Goal: Transaction & Acquisition: Purchase product/service

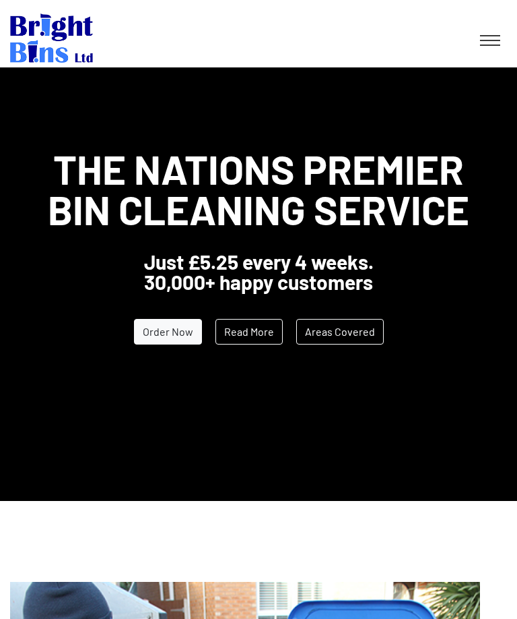
click at [173, 324] on link "Order Now" at bounding box center [168, 332] width 68 height 26
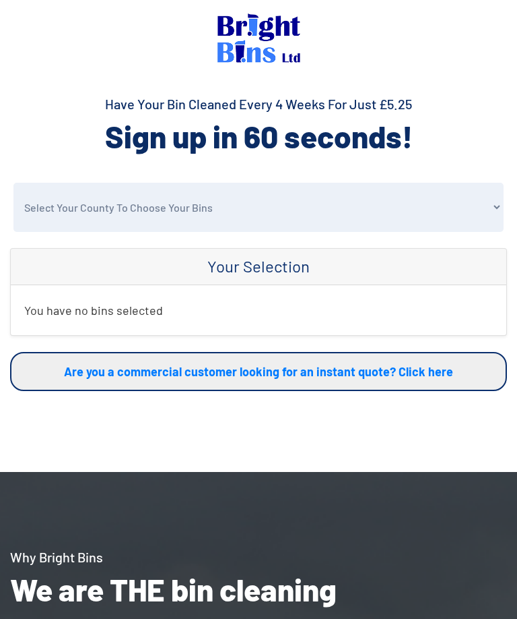
click at [490, 212] on select "Select Your County To Choose Your Bins Cheshire Conwy Denbighshire Flintshire S…" at bounding box center [258, 207] width 490 height 49
select select "Warrington"
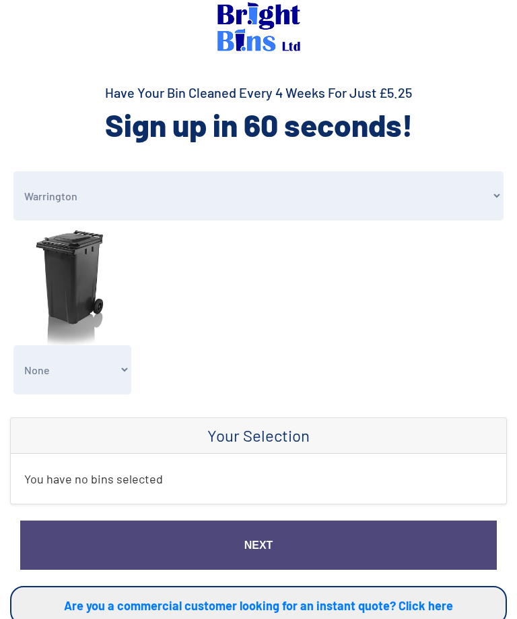
scroll to position [13, 0]
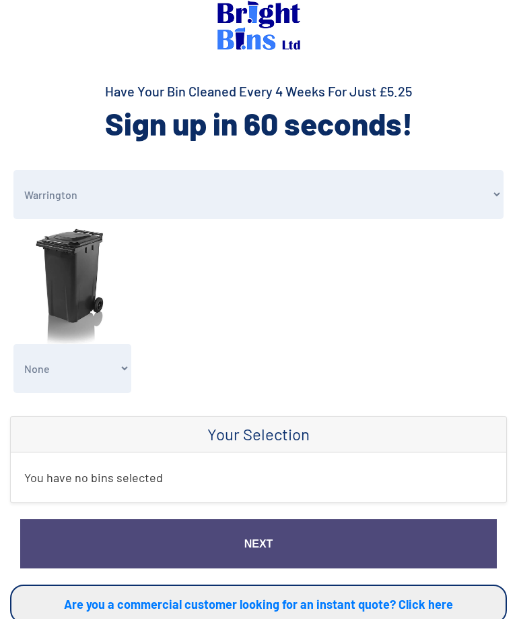
click at [119, 373] on select "None General Waste Bin - X1 (£5.25) General Waste Bin - X2 (£10.50) General Was…" at bounding box center [72, 368] width 118 height 49
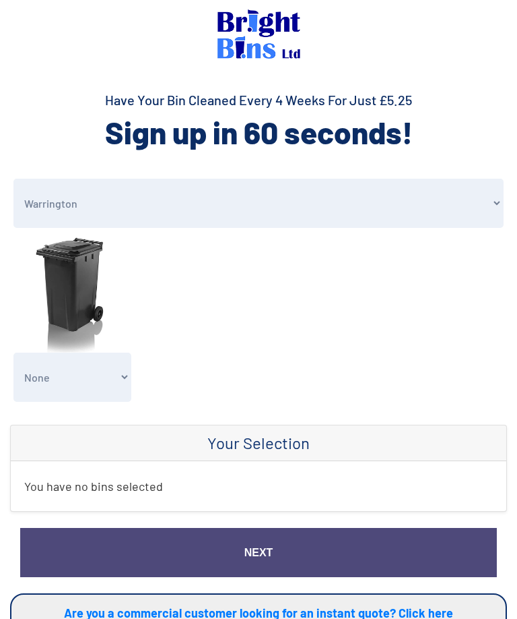
scroll to position [0, 0]
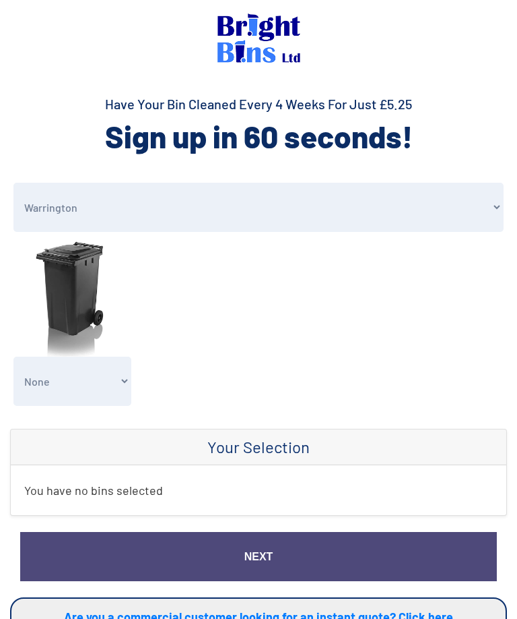
click at [117, 379] on select "None General Waste Bin - X1 (£5.25) General Waste Bin - X2 (£10.50) General Was…" at bounding box center [72, 380] width 118 height 49
select select "1"
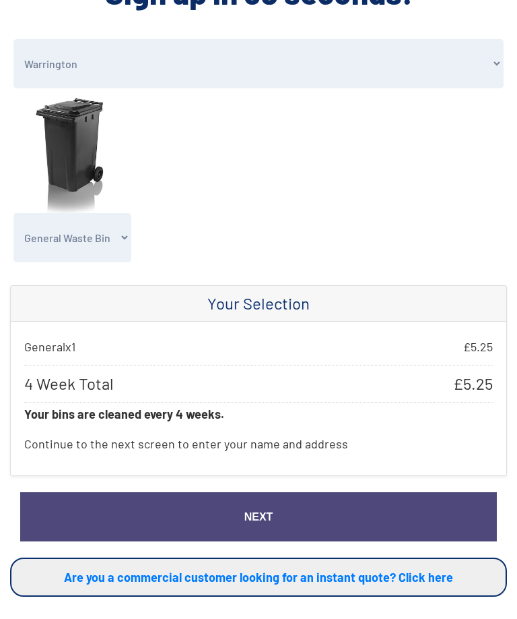
scroll to position [144, 0]
click at [258, 501] on link "Next" at bounding box center [258, 516] width 477 height 49
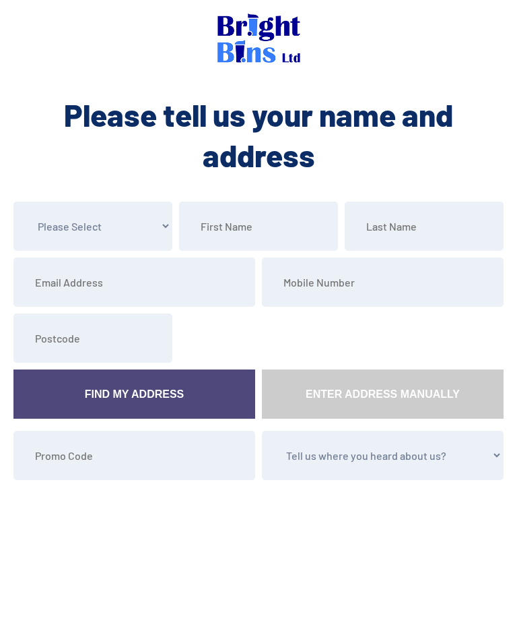
click at [168, 222] on select "Please Select Mr Mrs Miss Ms Dr [PERSON_NAME]" at bounding box center [92, 225] width 159 height 49
select select "Ms"
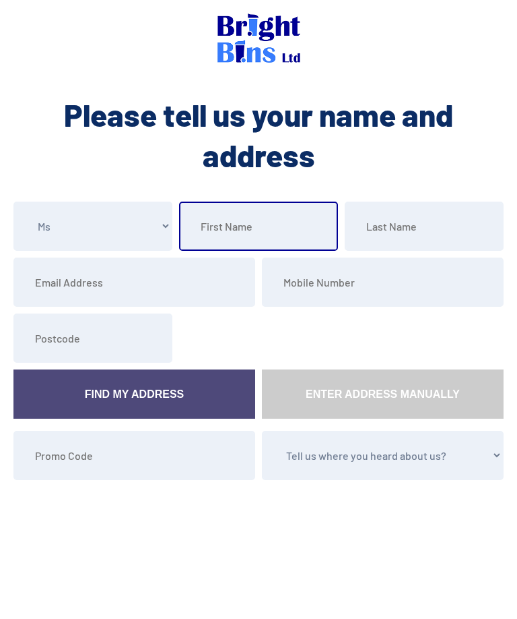
click at [291, 234] on input "text" at bounding box center [258, 225] width 159 height 49
type input "[PERSON_NAME]"
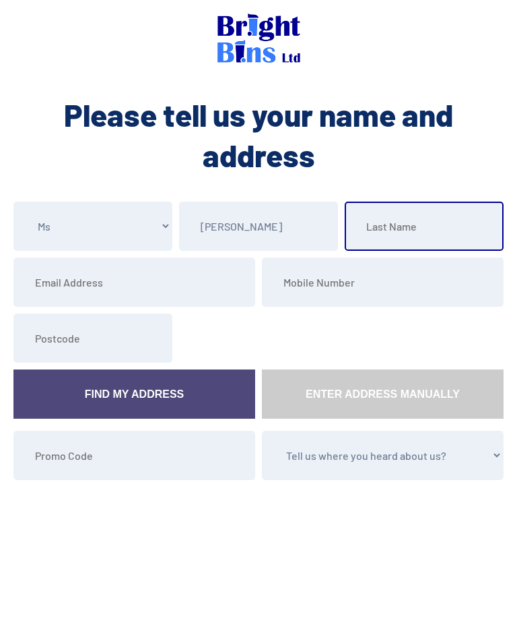
click at [408, 228] on input "text" at bounding box center [424, 225] width 159 height 49
type input "[PERSON_NAME]"
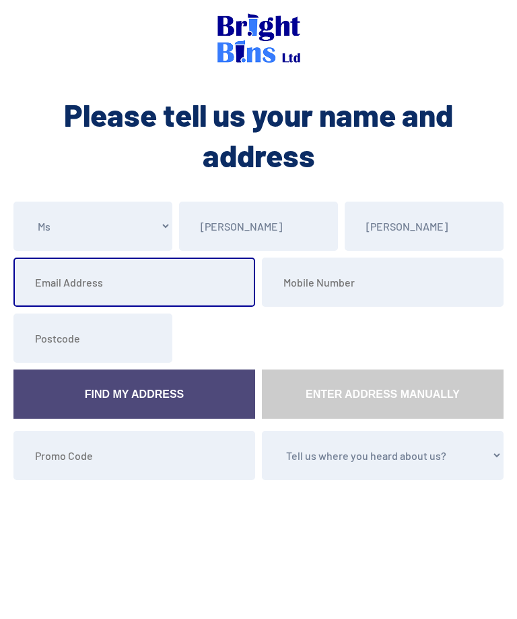
click at [143, 287] on input "email" at bounding box center [134, 281] width 242 height 49
type input "dorandy9@msn.com"
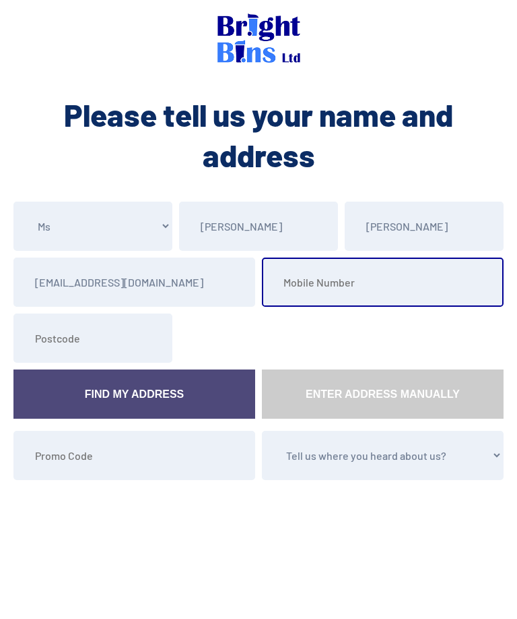
type input "07840804441"
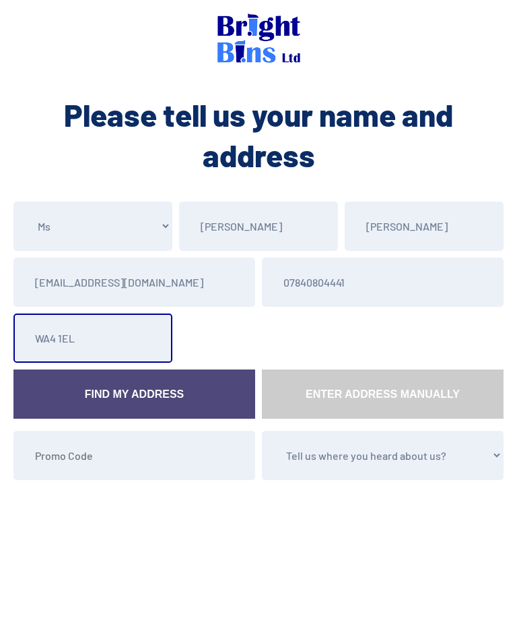
type input "WA4 1EL"
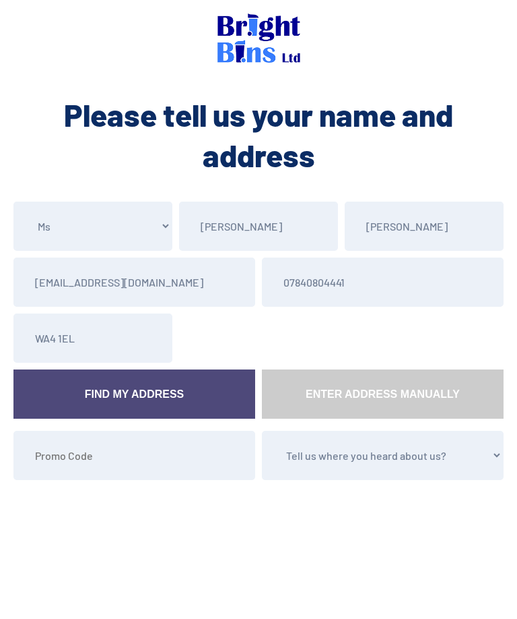
click at [135, 391] on link "Find My Address" at bounding box center [134, 393] width 242 height 49
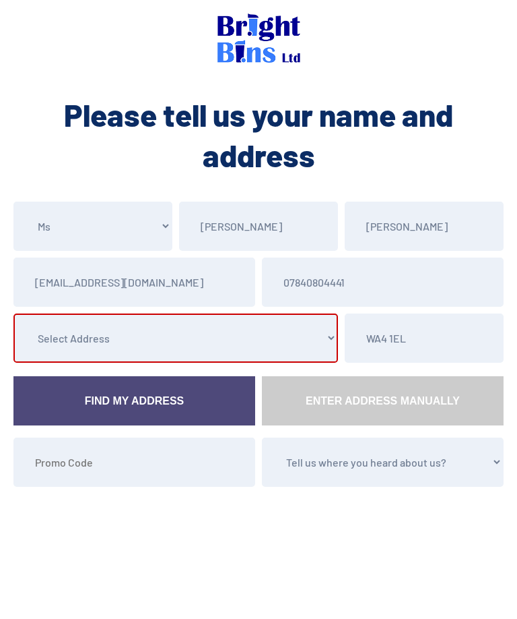
click at [316, 338] on select "Select Address 129 St. Marys Street, , , , , Warrington, Cheshire 131 St. Marys…" at bounding box center [175, 337] width 325 height 49
select select "Cheshire"
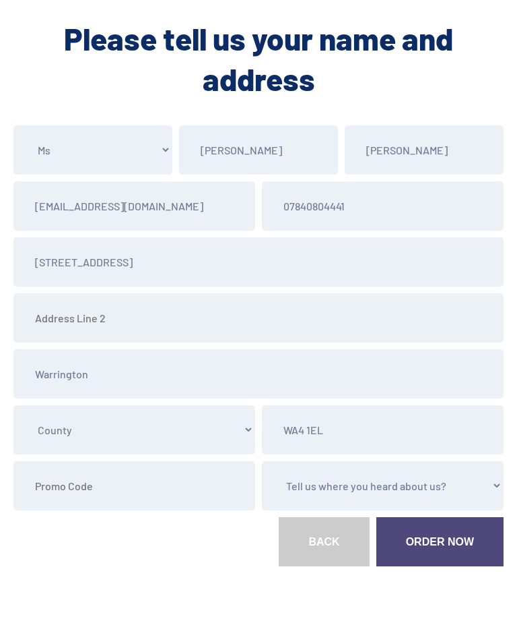
scroll to position [82, 0]
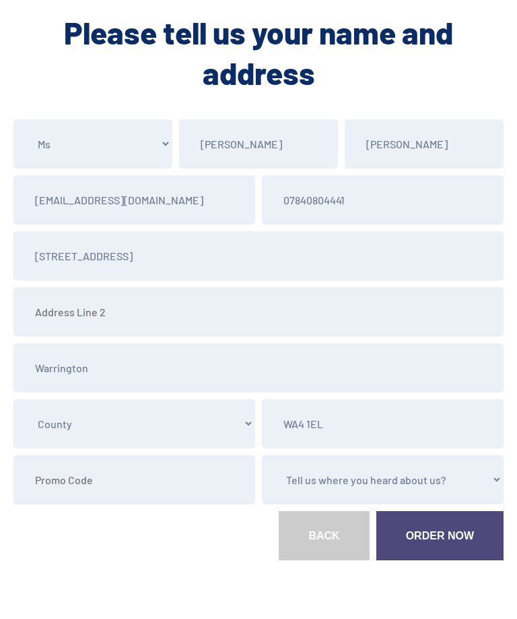
click at [490, 481] on select "Tell us where you heard about us? Word of Mouth Leaflet Sticker On Bin Spoke To…" at bounding box center [383, 479] width 242 height 49
select select "Leaflet"
click at [425, 528] on link "Order Now" at bounding box center [440, 535] width 127 height 49
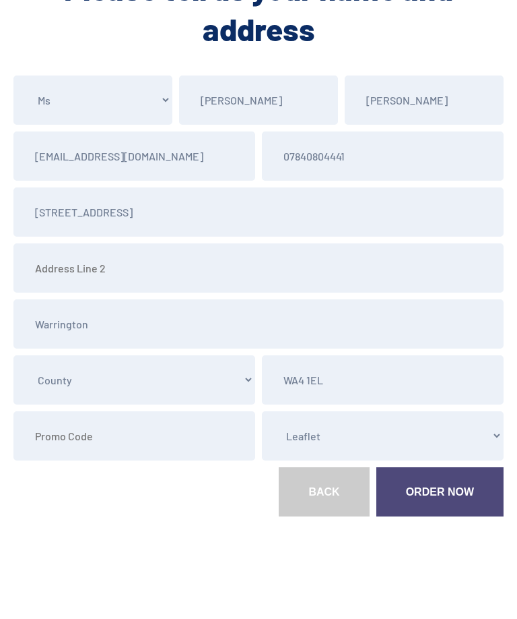
scroll to position [126, 0]
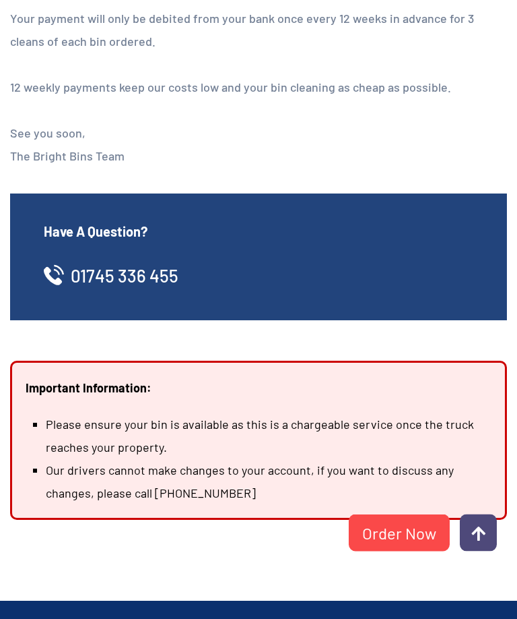
scroll to position [173, 0]
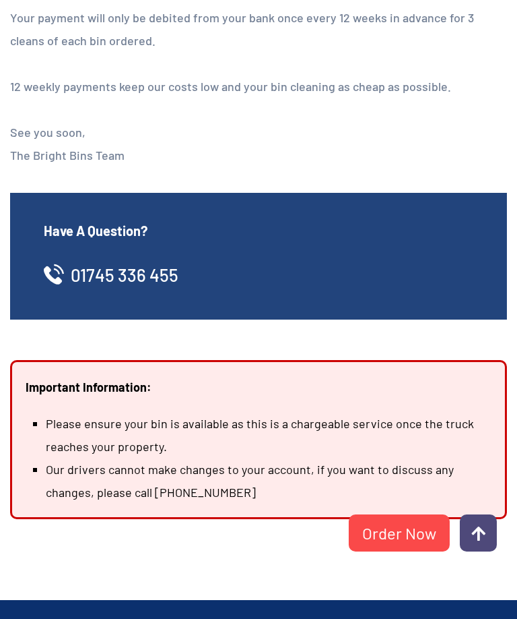
click at [405, 551] on link "Order Now" at bounding box center [399, 532] width 101 height 37
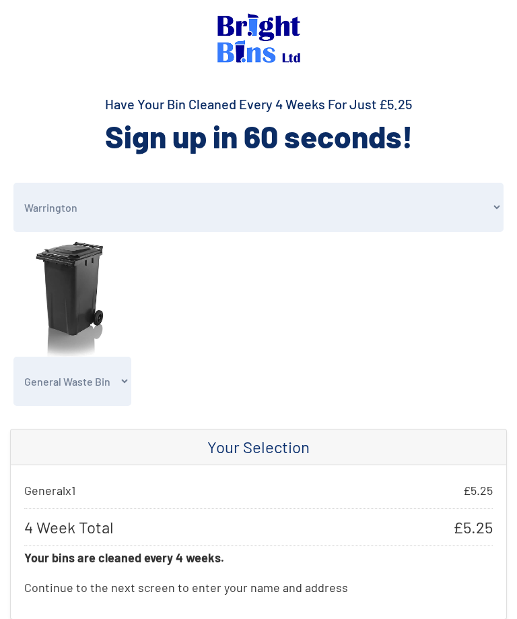
select select "Warrington"
select select "1"
